Goal: Information Seeking & Learning: Check status

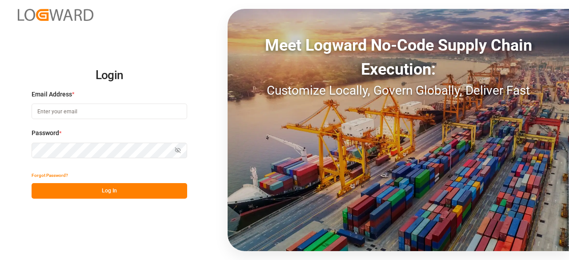
click at [79, 110] on input at bounding box center [110, 112] width 156 height 16
type input "[EMAIL_ADDRESS][DOMAIN_NAME]"
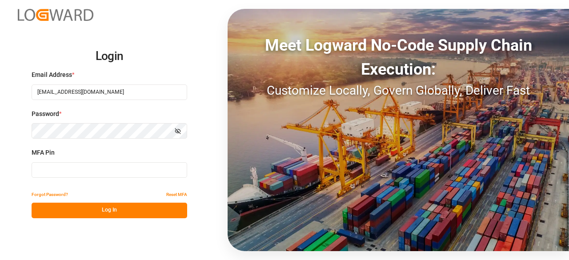
click at [82, 174] on input at bounding box center [110, 170] width 156 height 16
type input "044901"
click at [100, 215] on button "Log In" at bounding box center [110, 211] width 156 height 16
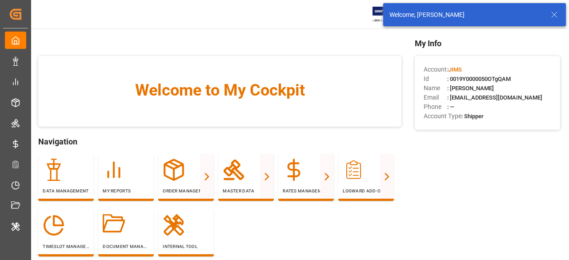
click at [557, 16] on icon at bounding box center [554, 14] width 11 height 11
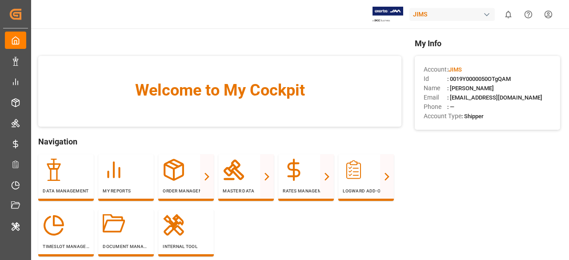
click at [431, 14] on div "JIMS" at bounding box center [452, 14] width 85 height 13
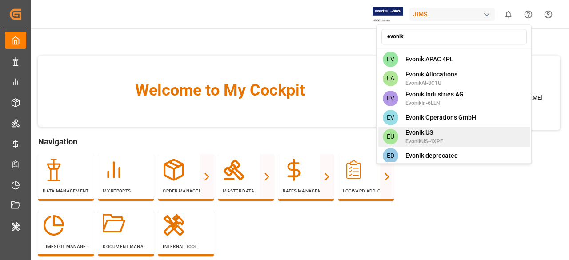
type input "evonik"
click at [423, 131] on span "Evonik US" at bounding box center [425, 132] width 38 height 9
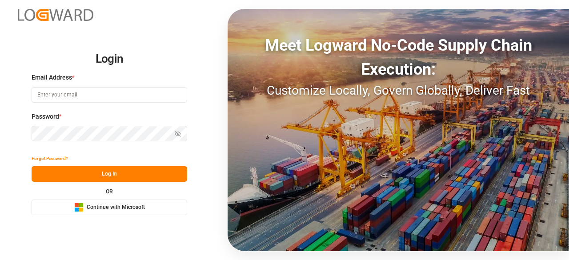
click at [48, 99] on input at bounding box center [110, 95] width 156 height 16
type input "[EMAIL_ADDRESS][DOMAIN_NAME]"
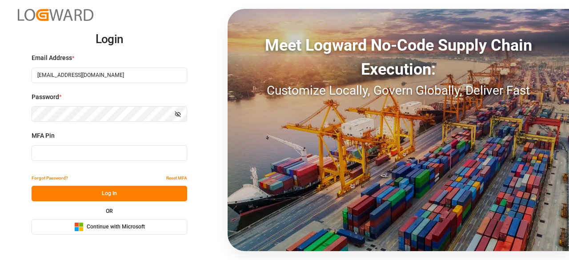
click at [76, 152] on input at bounding box center [110, 153] width 156 height 16
type input "656514"
click at [94, 187] on button "Log In" at bounding box center [110, 194] width 156 height 16
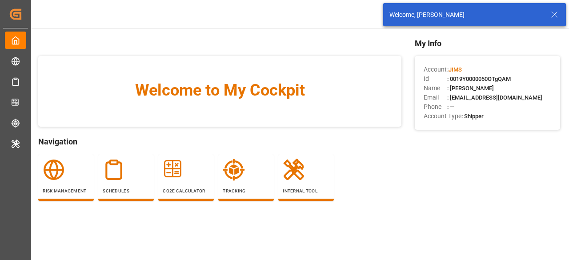
click at [555, 16] on icon at bounding box center [554, 14] width 11 height 11
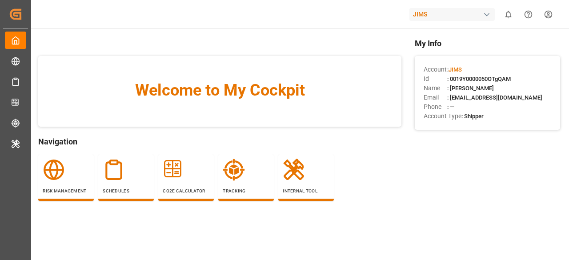
click at [433, 13] on div "JIMS" at bounding box center [452, 14] width 85 height 13
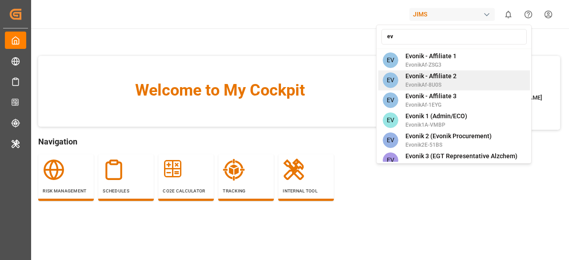
type input "e"
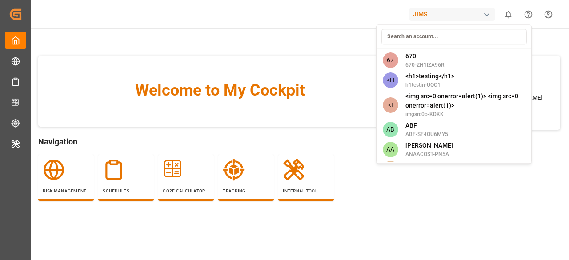
click at [18, 37] on html "Created by potrace 1.15, written by Peter Selinger 2001-2017 Created by potrace…" at bounding box center [284, 130] width 569 height 260
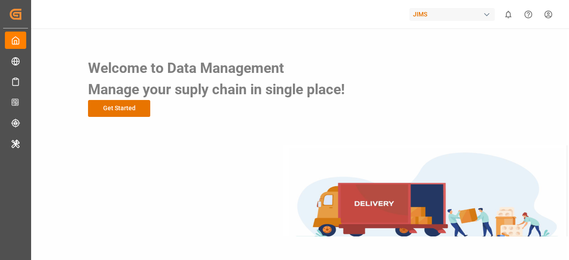
click at [438, 15] on div "JIMS" at bounding box center [452, 14] width 85 height 13
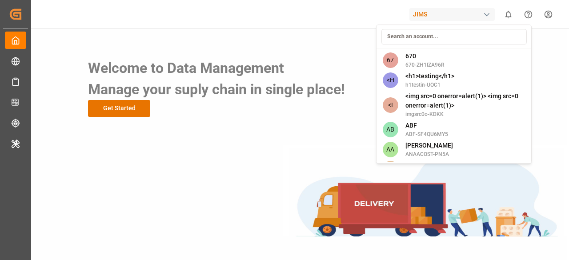
click at [18, 38] on html "Created by potrace 1.15, written by Peter Selinger 2001-2017 Created by potrace…" at bounding box center [284, 130] width 569 height 260
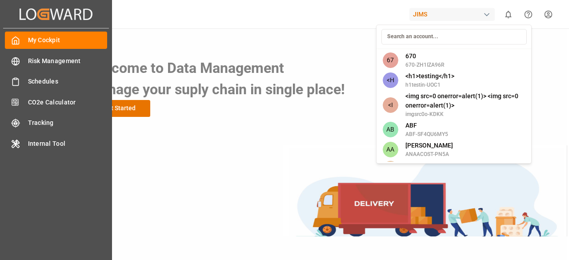
click at [18, 38] on icon at bounding box center [15, 40] width 9 height 9
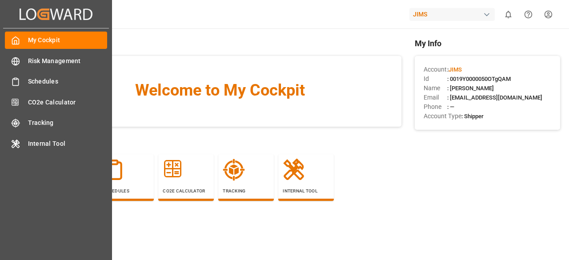
click at [18, 38] on icon at bounding box center [15, 40] width 9 height 9
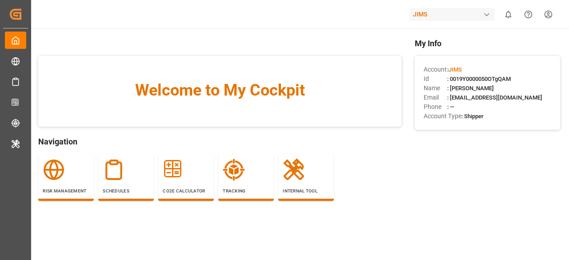
click at [451, 13] on div "JIMS" at bounding box center [452, 14] width 85 height 13
type input "j"
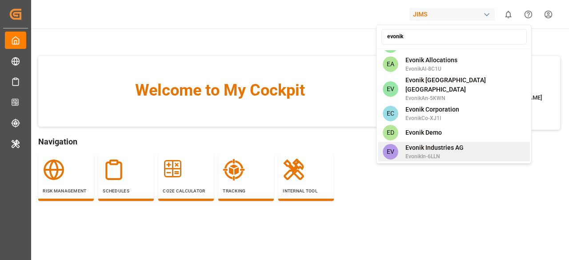
scroll to position [604, 0]
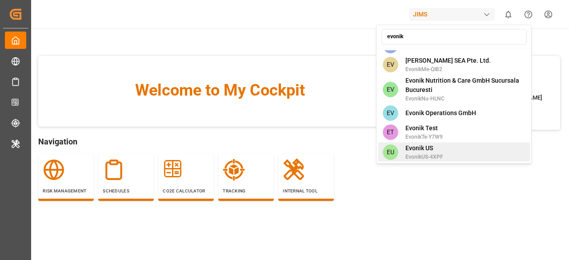
type input "evonik"
click at [462, 142] on div "EU Evonik US EvonikUS-4XPF" at bounding box center [455, 152] width 152 height 20
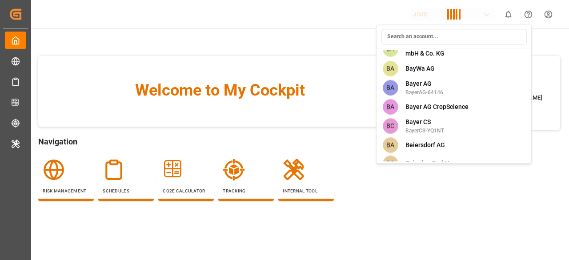
scroll to position [2469, 0]
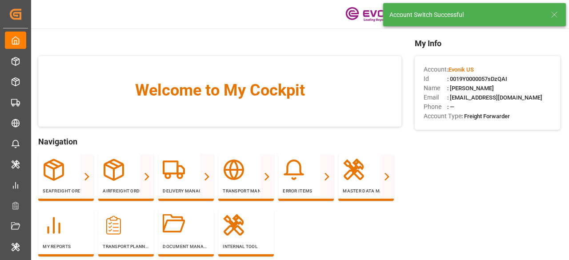
click at [555, 12] on icon at bounding box center [554, 14] width 11 height 11
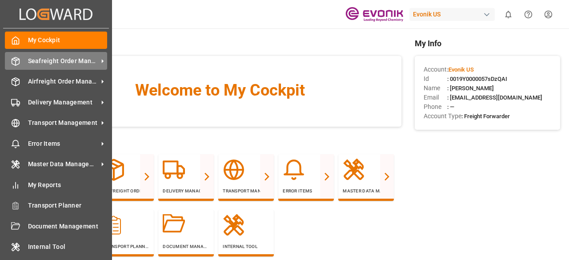
click at [84, 61] on span "Seafreight Order Management" at bounding box center [63, 61] width 70 height 9
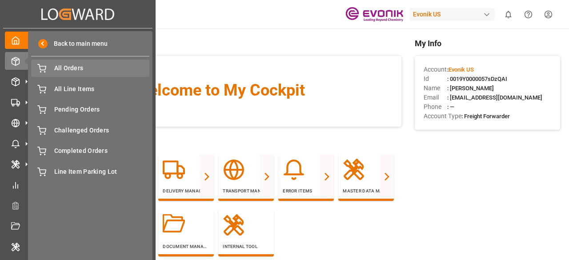
click at [96, 70] on span "All Orders" at bounding box center [102, 68] width 96 height 9
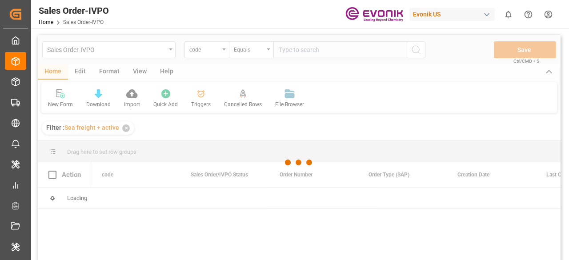
click at [162, 53] on div at bounding box center [299, 162] width 523 height 255
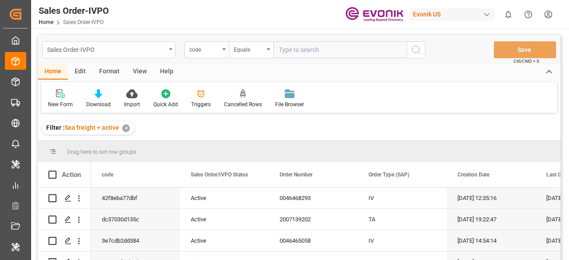
click at [163, 50] on div "Sales Order-IVPO" at bounding box center [106, 49] width 119 height 11
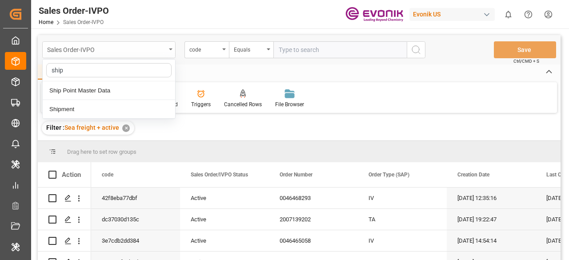
type input "shipm"
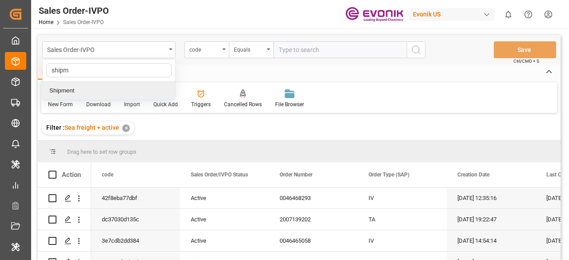
click at [160, 91] on div "Shipment" at bounding box center [109, 90] width 133 height 19
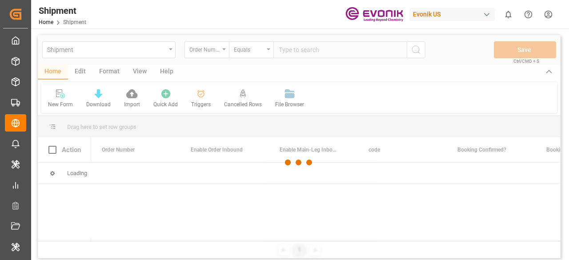
click at [223, 55] on div at bounding box center [299, 162] width 523 height 255
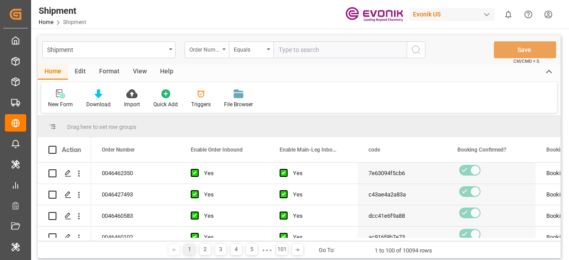
click at [221, 51] on div "Order Number" at bounding box center [207, 49] width 44 height 17
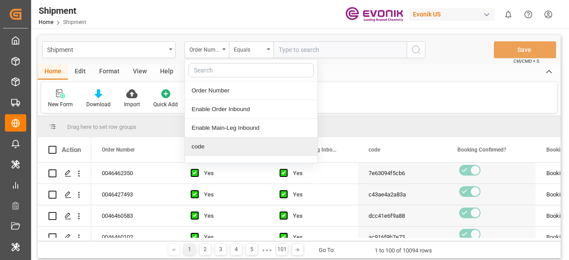
click at [208, 149] on div "code" at bounding box center [251, 146] width 133 height 19
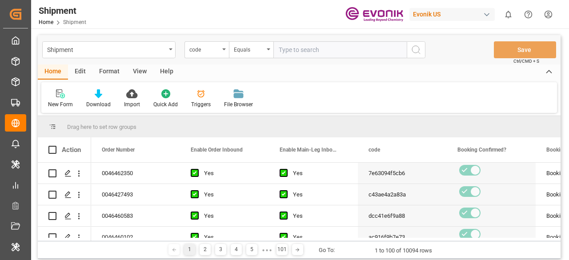
click at [290, 53] on input "text" at bounding box center [340, 49] width 133 height 17
paste input "adf941e976b8"
type input "adf941e976b8"
click at [418, 43] on button "search button" at bounding box center [416, 49] width 19 height 17
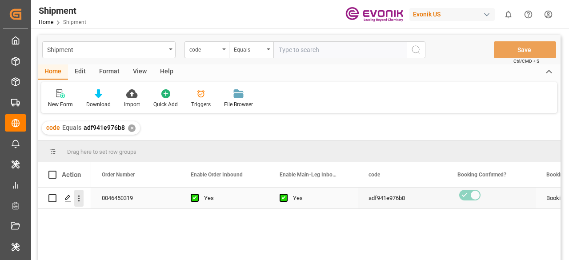
click at [76, 202] on icon "open menu" at bounding box center [78, 198] width 9 height 9
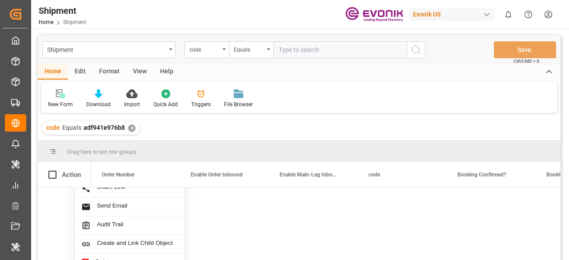
scroll to position [44, 0]
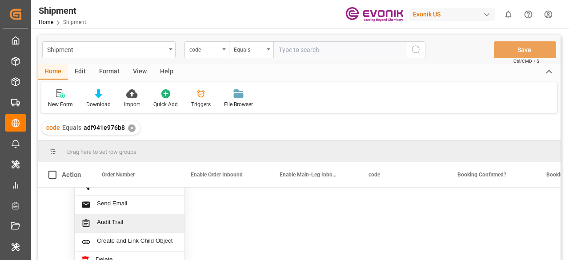
click at [129, 225] on span "Audit Trail" at bounding box center [137, 223] width 81 height 9
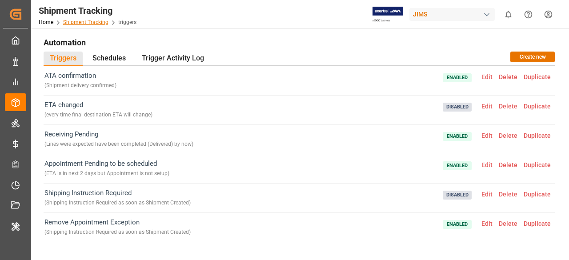
click at [91, 25] on link "Shipment Tracking" at bounding box center [85, 22] width 45 height 6
